Goal: Check status: Check status

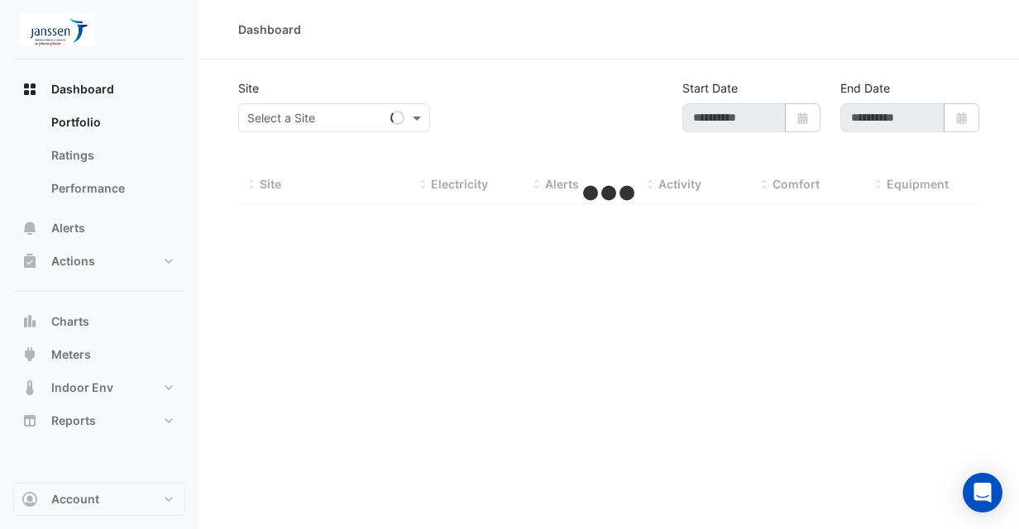
type input "**********"
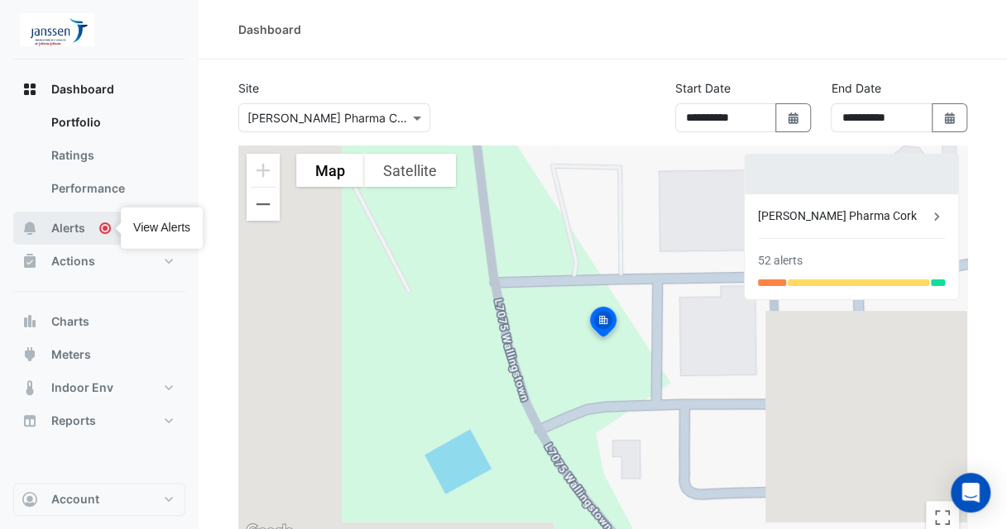
click at [79, 229] on span "Alerts" at bounding box center [68, 228] width 34 height 17
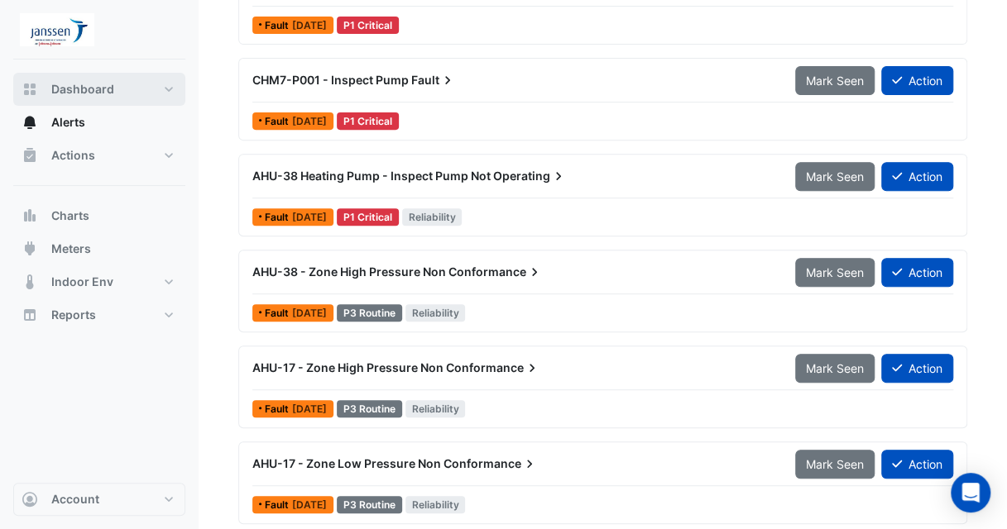
click at [102, 87] on span "Dashboard" at bounding box center [82, 89] width 63 height 17
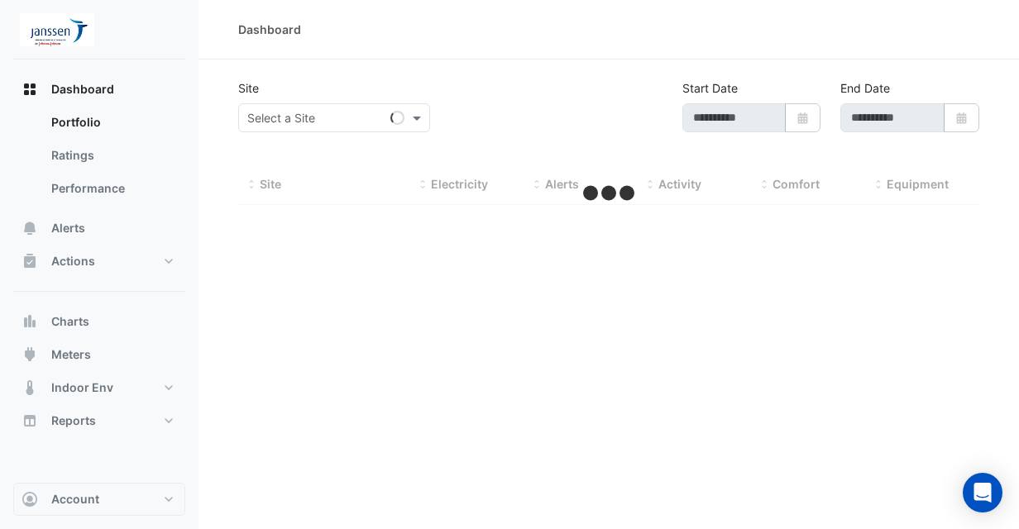
type input "**********"
